Goal: Transaction & Acquisition: Purchase product/service

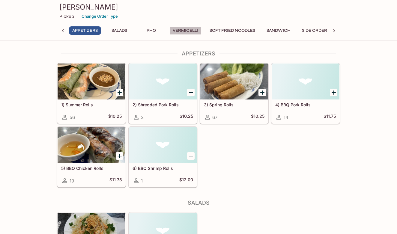
click at [190, 32] on button "Vermicelli" at bounding box center [186, 30] width 32 height 8
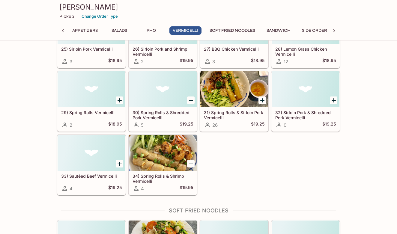
scroll to position [569, 0]
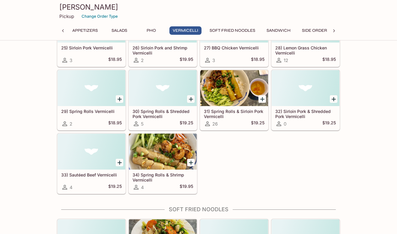
click at [230, 53] on div "27) BBQ Chicken Vermicelli 3 $18.95" at bounding box center [234, 55] width 68 height 24
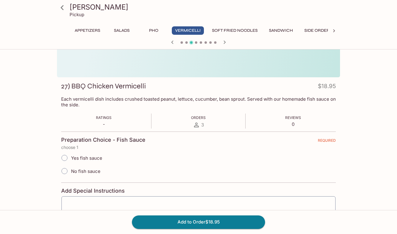
scroll to position [53, 0]
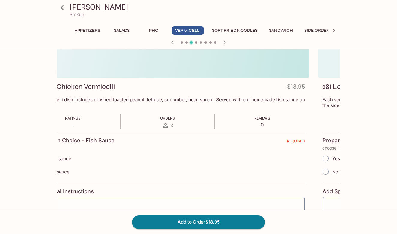
click at [121, 97] on div "27) BBQ Chicken Vermicelli $18.95 Each vermicelli dish includes crushed toasted…" at bounding box center [167, 170] width 283 height 184
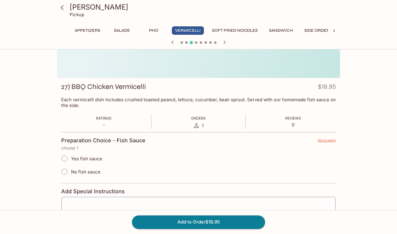
click at [71, 89] on h3 "27) BBQ Chicken Vermicelli" at bounding box center [103, 86] width 85 height 9
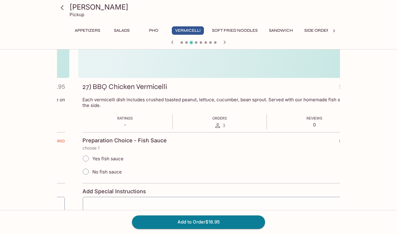
click at [94, 88] on h3 "27) BBQ Chicken Vermicelli" at bounding box center [125, 86] width 85 height 9
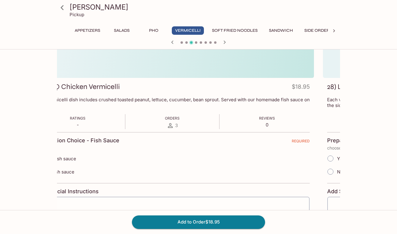
click at [118, 92] on div "27) BBQ Chicken Vermicelli $18.95" at bounding box center [172, 88] width 275 height 12
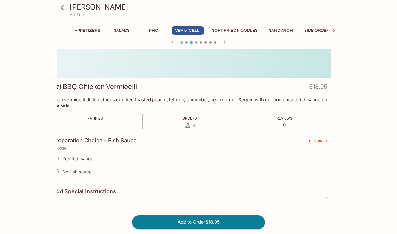
click at [84, 101] on p "Each vermicelli dish includes crushed toasted peanut, lettuce, cucumber, bean s…" at bounding box center [190, 102] width 275 height 11
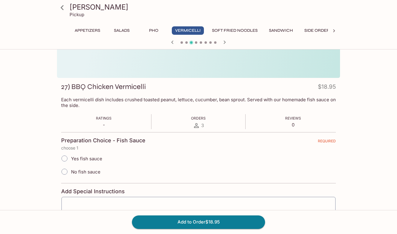
drag, startPoint x: 171, startPoint y: 30, endPoint x: 205, endPoint y: 34, distance: 34.1
click at [203, 34] on div "Appetizers Salads Pho Vermicelli Soft Fried Noodles Sandwich Side Order Rice Pl…" at bounding box center [198, 30] width 259 height 8
click at [64, 10] on icon at bounding box center [62, 7] width 11 height 11
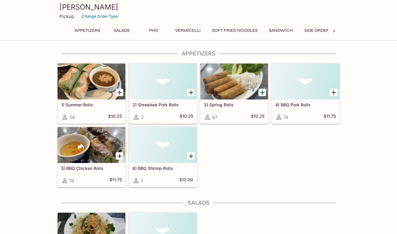
click at [172, 108] on div "2) Shredded Pork Rolls 2 $10.25" at bounding box center [163, 112] width 68 height 24
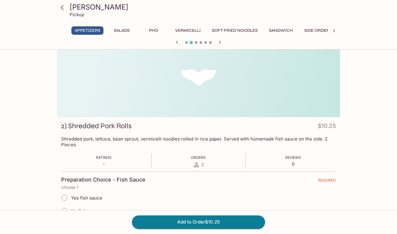
scroll to position [14, 0]
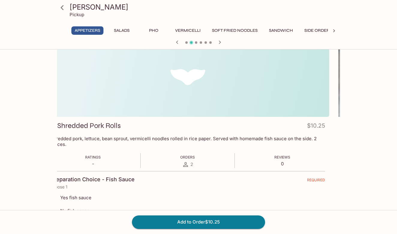
click at [153, 140] on p "Shredded pork, lettuce, bean sprout, vermicelli noodles rolled in rice paper. S…" at bounding box center [187, 141] width 275 height 11
